Goal: Transaction & Acquisition: Purchase product/service

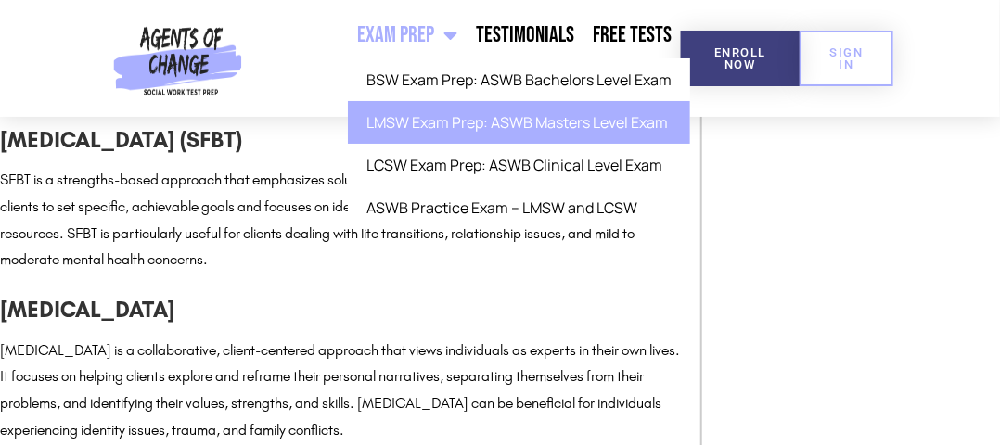
click at [498, 119] on link "LMSW Exam Prep: ASWB Masters Level Exam" at bounding box center [519, 122] width 342 height 43
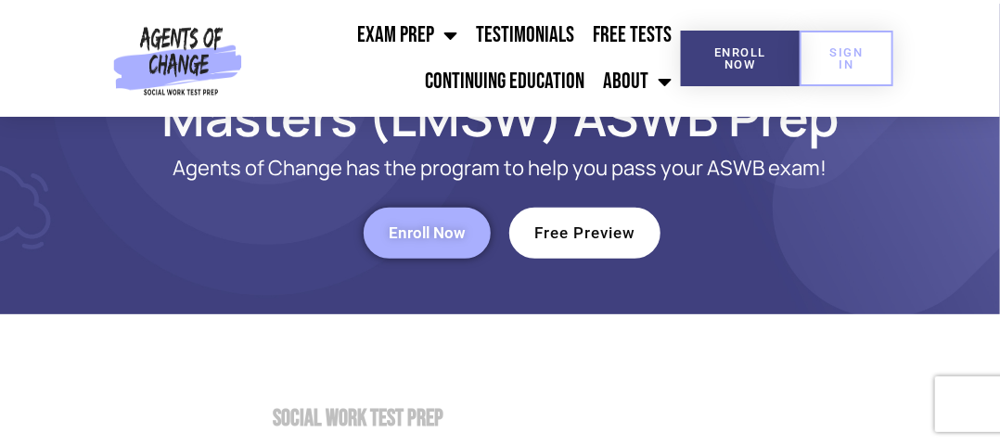
click at [413, 225] on span "Enroll Now" at bounding box center [427, 233] width 77 height 16
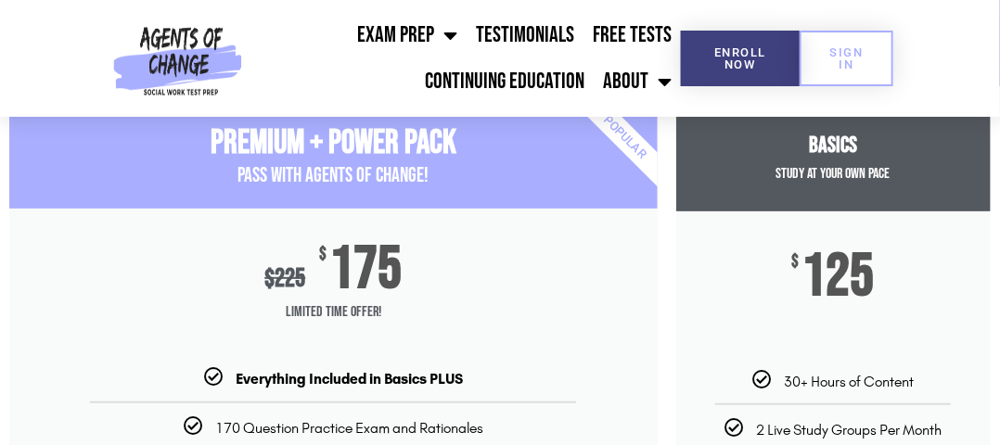
scroll to position [200, 0]
